Goal: Task Accomplishment & Management: Use online tool/utility

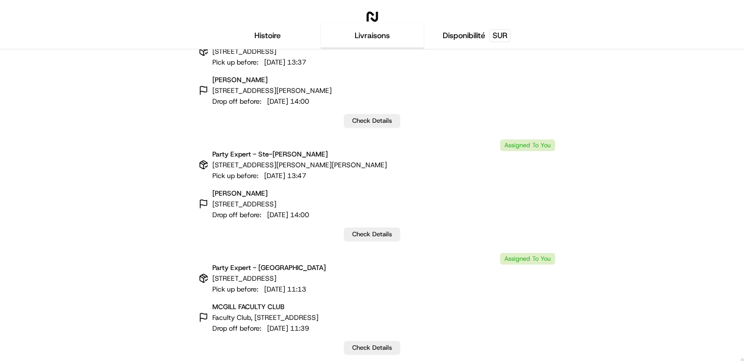
scroll to position [26878, 0]
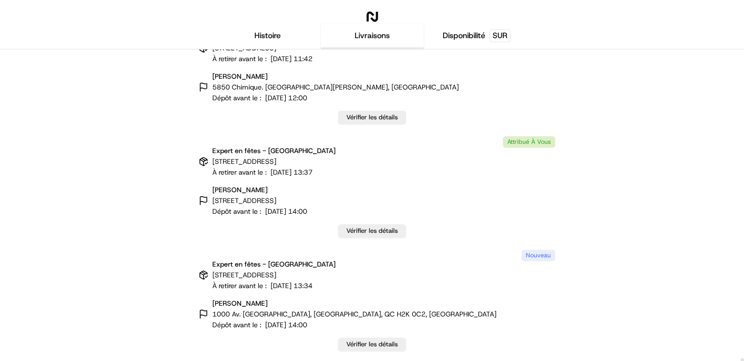
drag, startPoint x: 742, startPoint y: 54, endPoint x: 725, endPoint y: 365, distance: 310.8
click at [741, 361] on div at bounding box center [742, 362] width 3 height 9
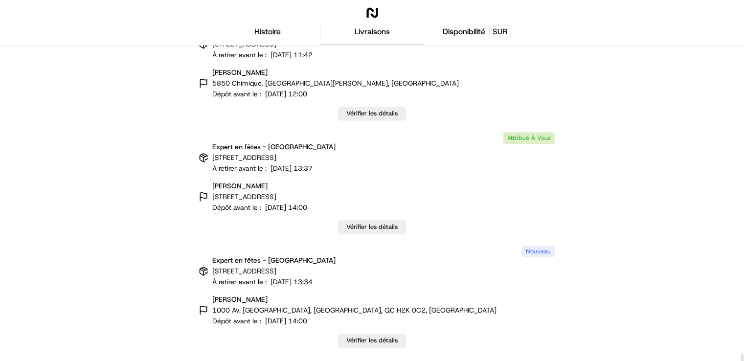
scroll to position [5, 0]
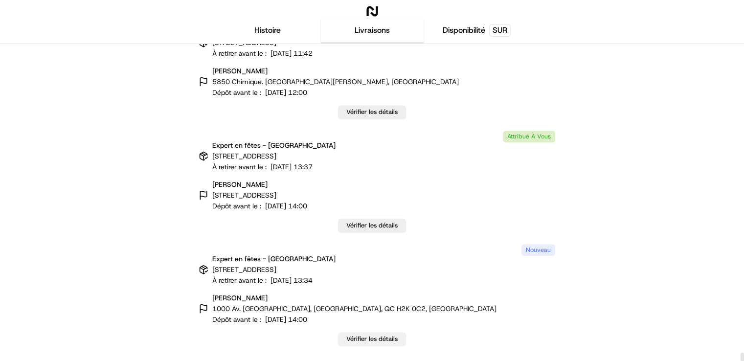
click at [388, 333] on link "Vérifier les détails" at bounding box center [372, 339] width 68 height 14
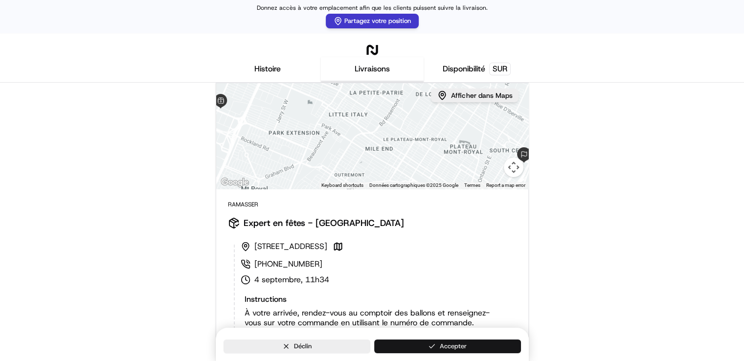
click at [453, 344] on font "Accepter" at bounding box center [453, 346] width 27 height 8
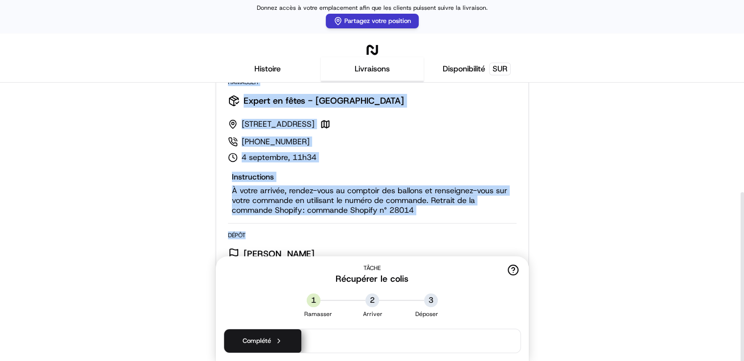
scroll to position [169, 0]
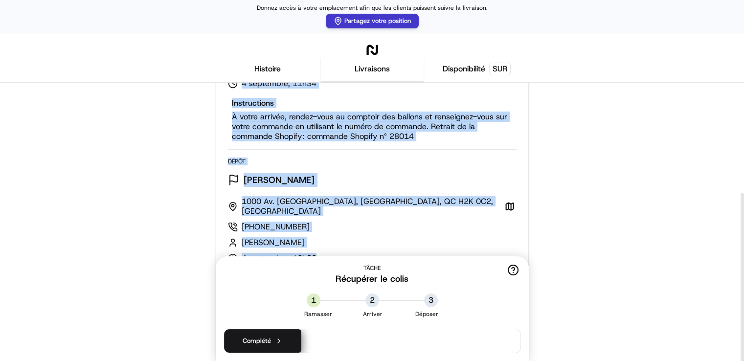
drag, startPoint x: 227, startPoint y: 176, endPoint x: 333, endPoint y: 250, distance: 129.0
click at [333, 250] on div "Ramasser Expert en fêtes - Montréal 1022 Rue du Marché Central, Montréal, QC H4…" at bounding box center [372, 202] width 312 height 410
